Goal: Task Accomplishment & Management: Complete application form

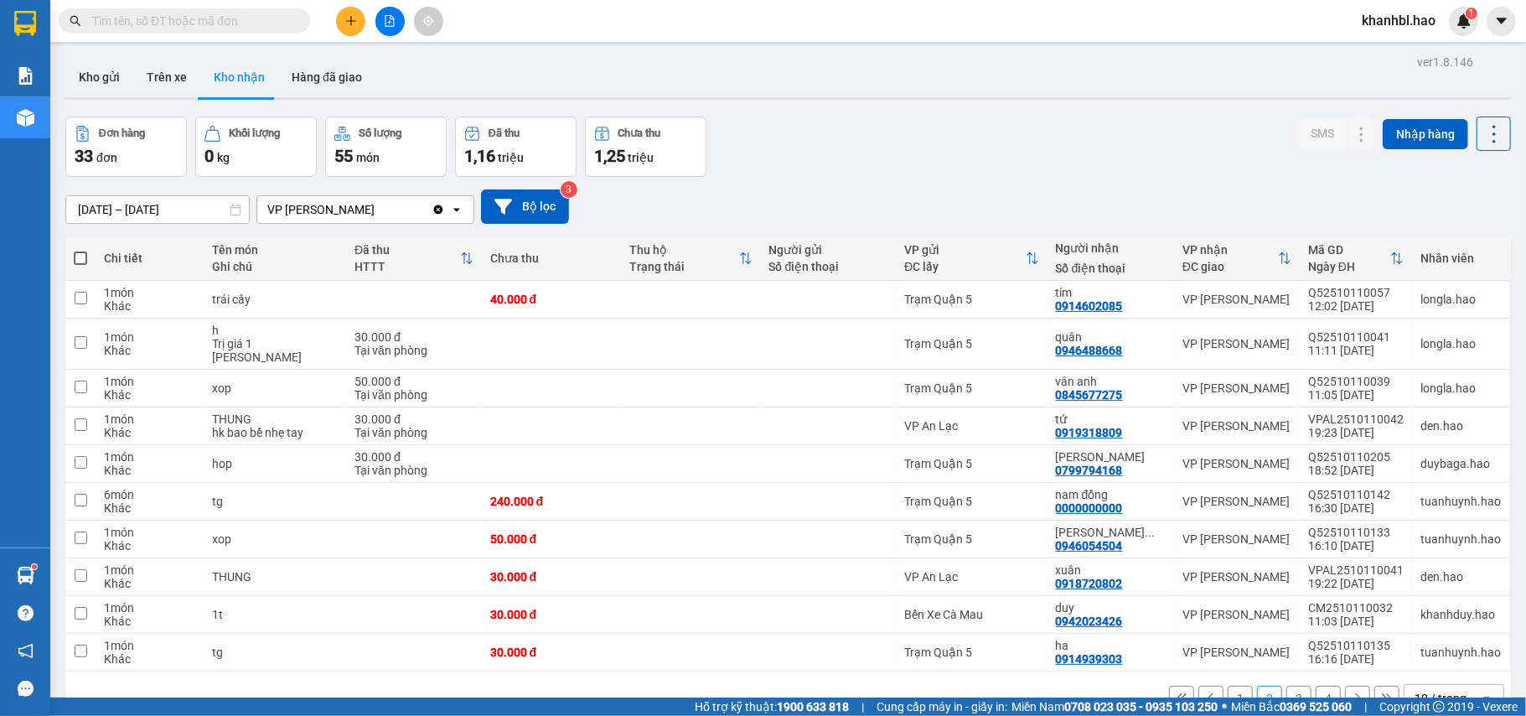
click at [353, 18] on icon "plus" at bounding box center [351, 21] width 12 height 12
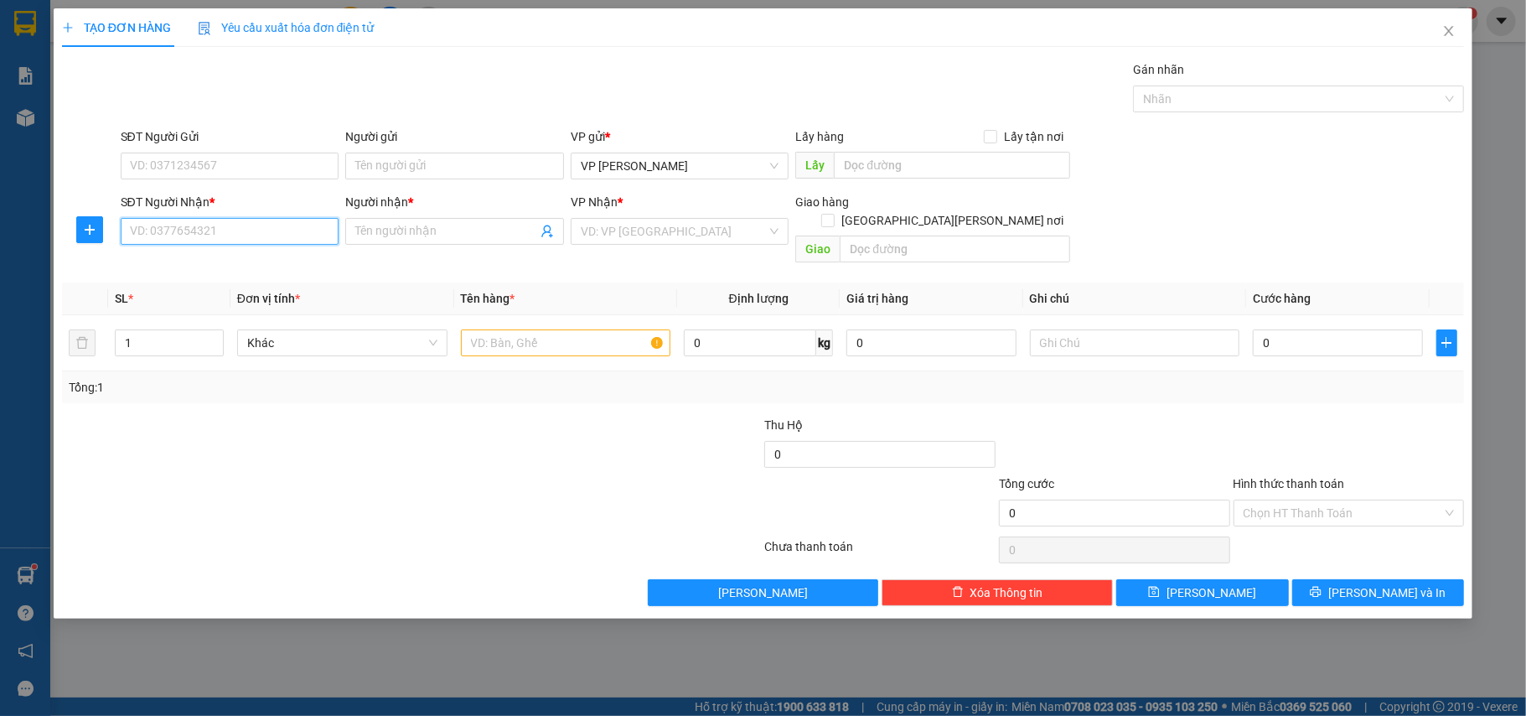
click at [316, 232] on input "SĐT Người Nhận *" at bounding box center [230, 231] width 219 height 27
type input "0902313303"
click at [216, 268] on div "0902313303 - quốc" at bounding box center [230, 266] width 199 height 18
type input "quốc"
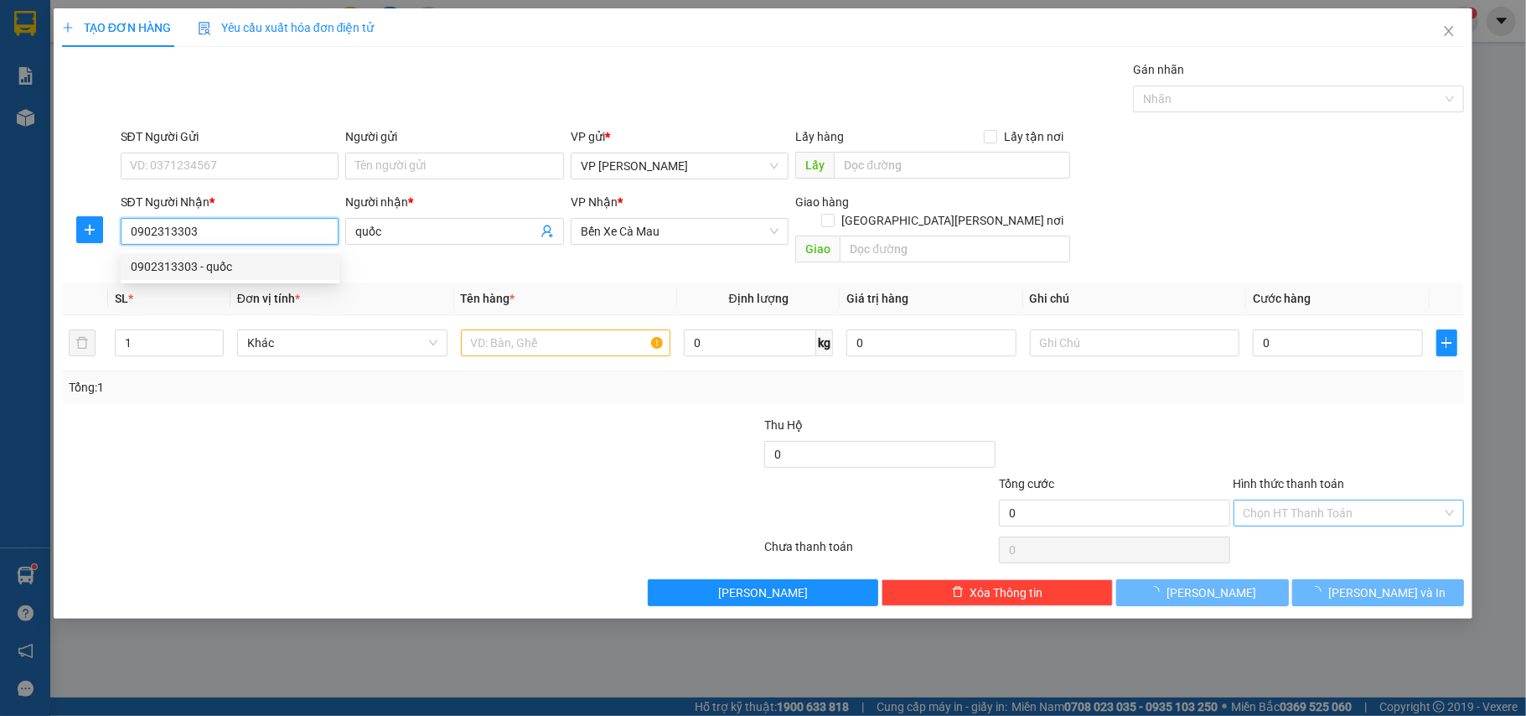
type input "20.000"
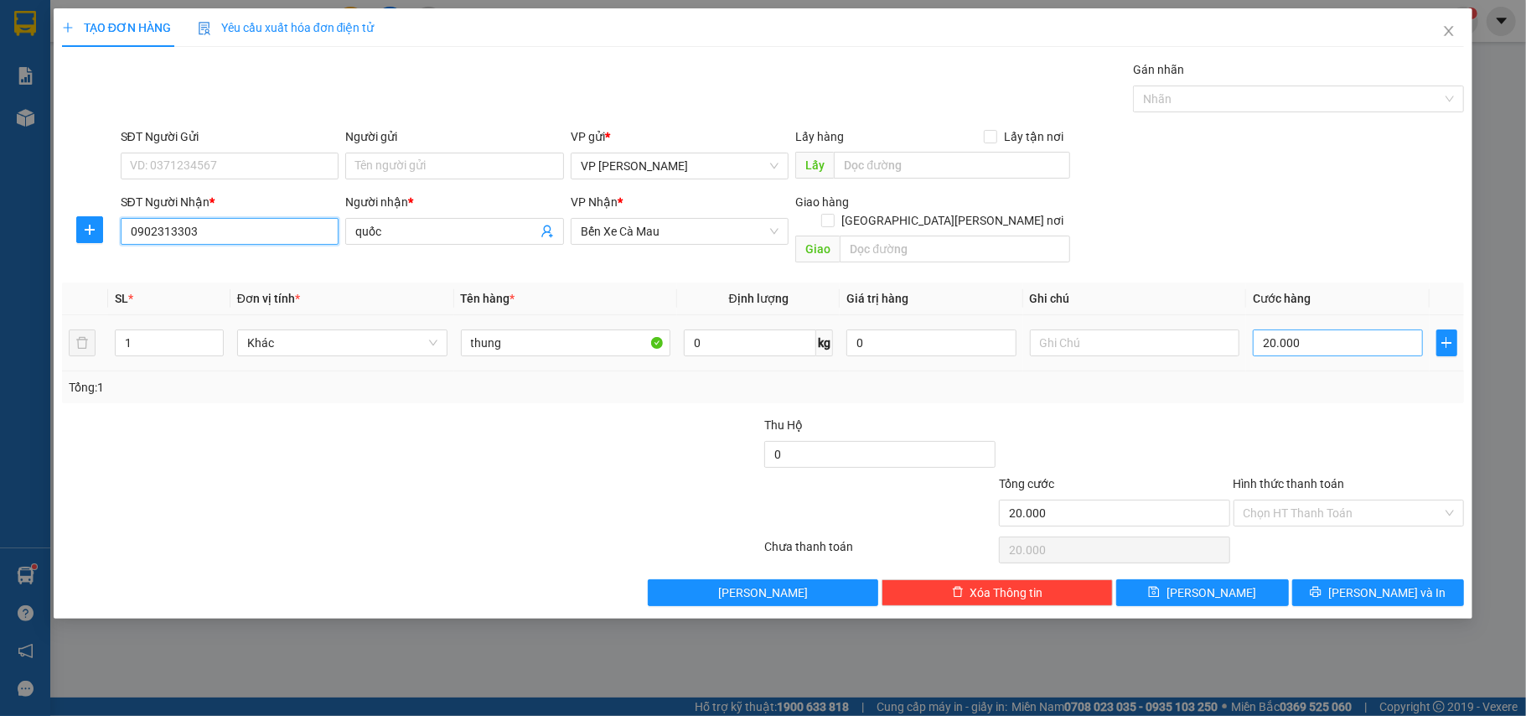
type input "0902313303"
click at [1321, 329] on input "20.000" at bounding box center [1337, 342] width 169 height 27
type input "0"
type input "003"
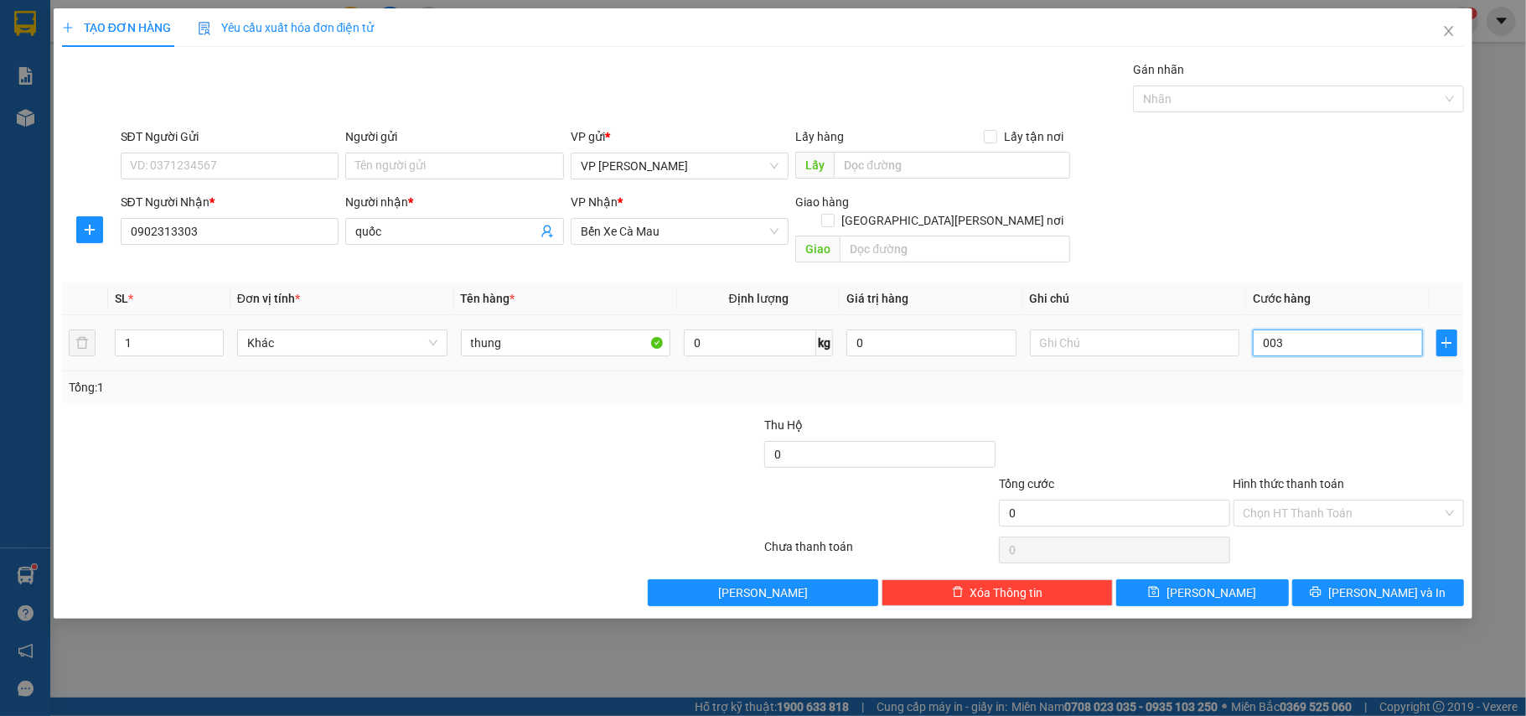
type input "3"
type input "30"
type input "0.030"
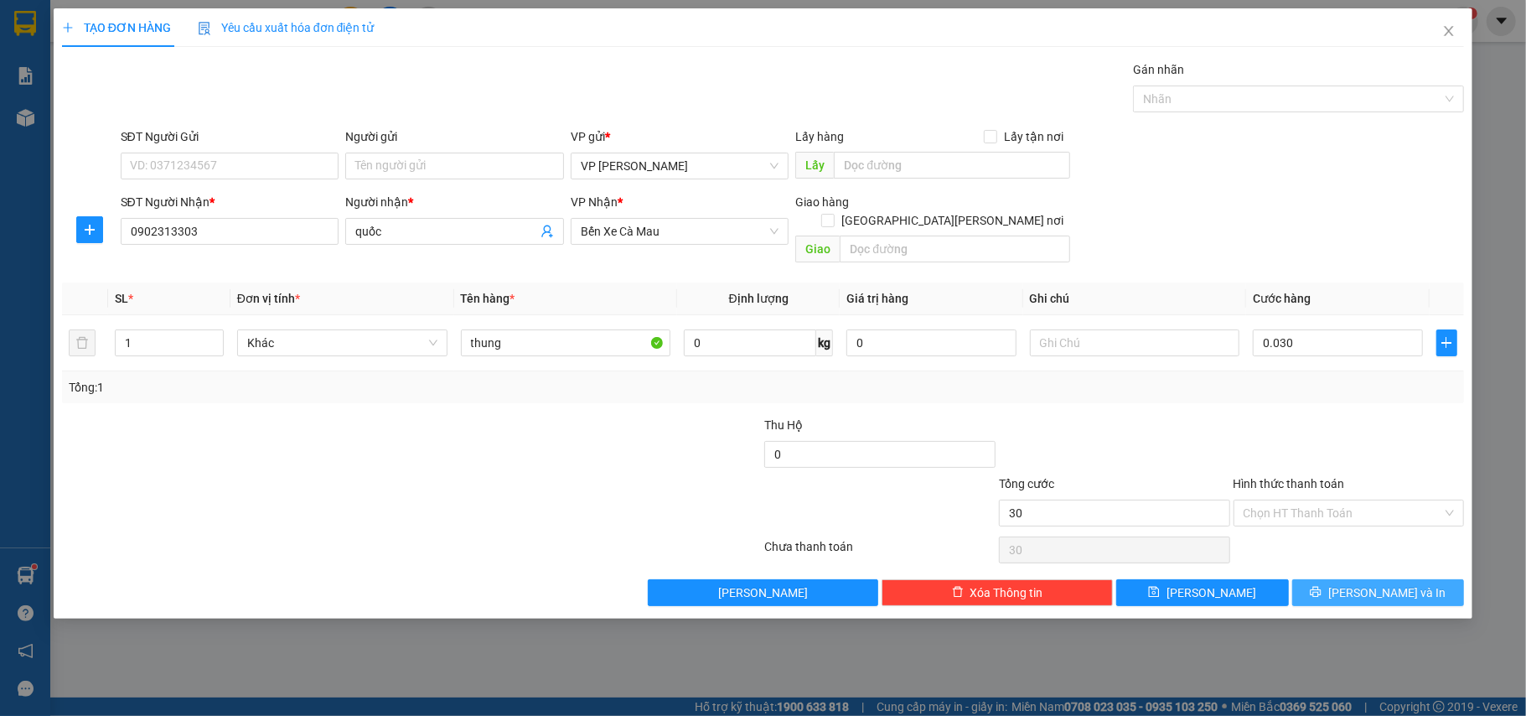
click at [1365, 583] on span "[PERSON_NAME] và In" at bounding box center [1386, 592] width 117 height 18
type input "30.000"
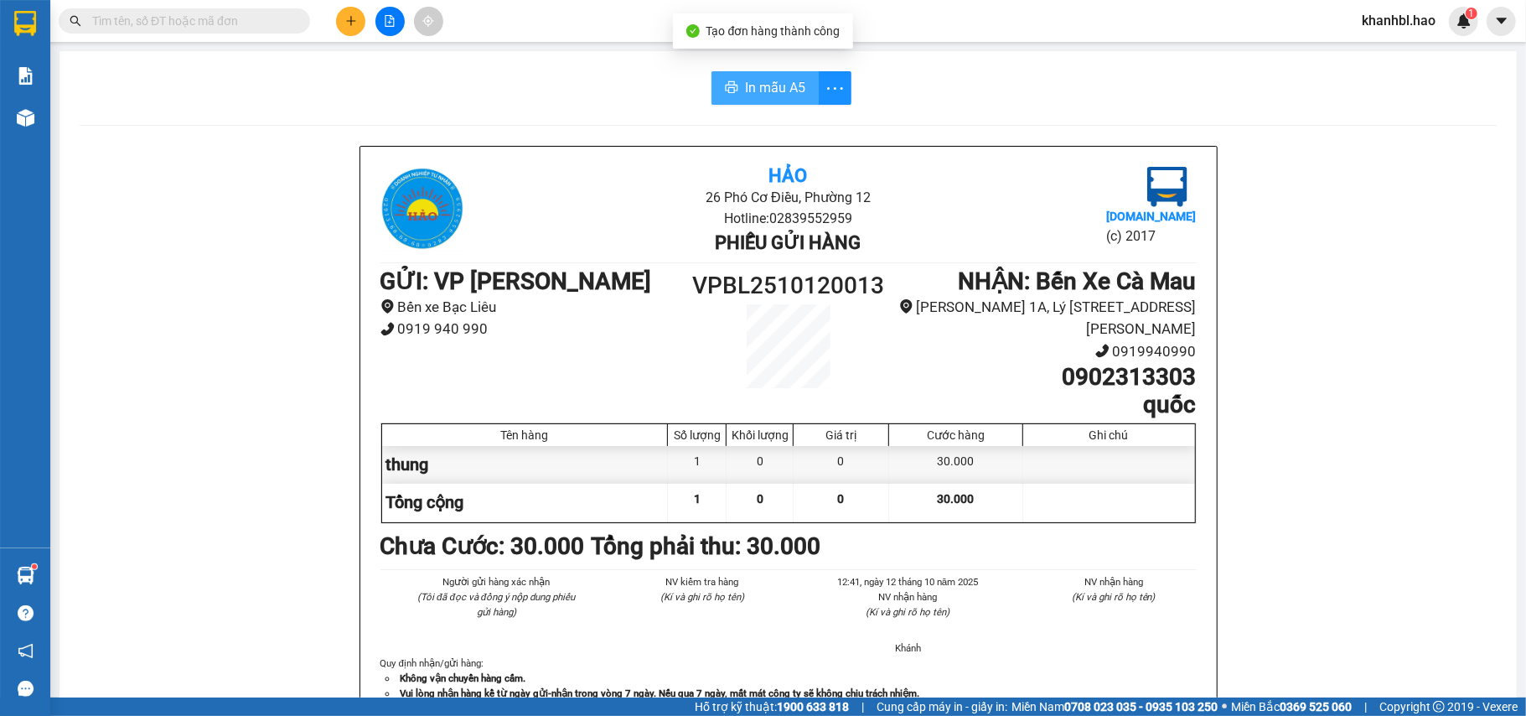
drag, startPoint x: 765, startPoint y: 82, endPoint x: 886, endPoint y: 171, distance: 149.8
click at [766, 82] on span "In mẫu A5" at bounding box center [775, 87] width 60 height 21
